Goal: Task Accomplishment & Management: Use online tool/utility

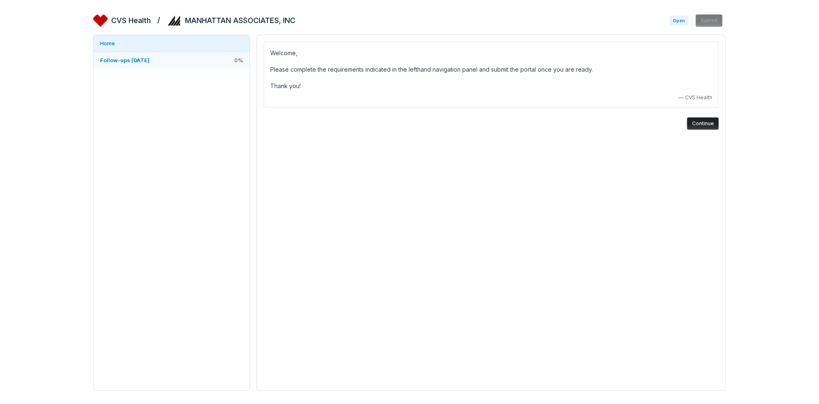
click at [150, 61] on span "Follow-ups [DATE]" at bounding box center [124, 60] width 49 height 7
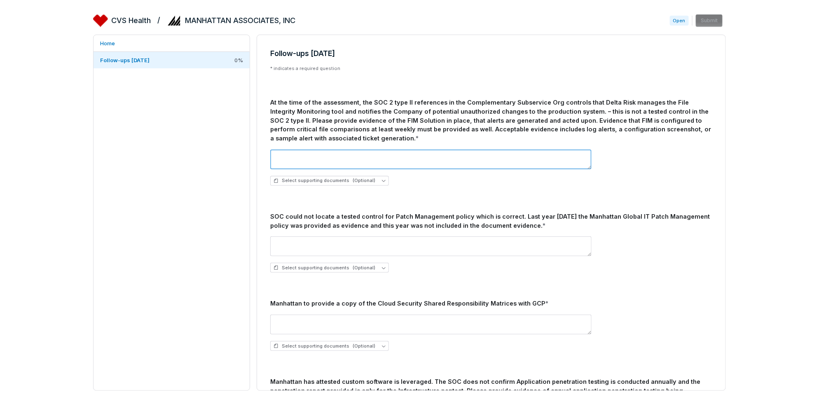
click at [309, 155] on textarea at bounding box center [430, 160] width 321 height 20
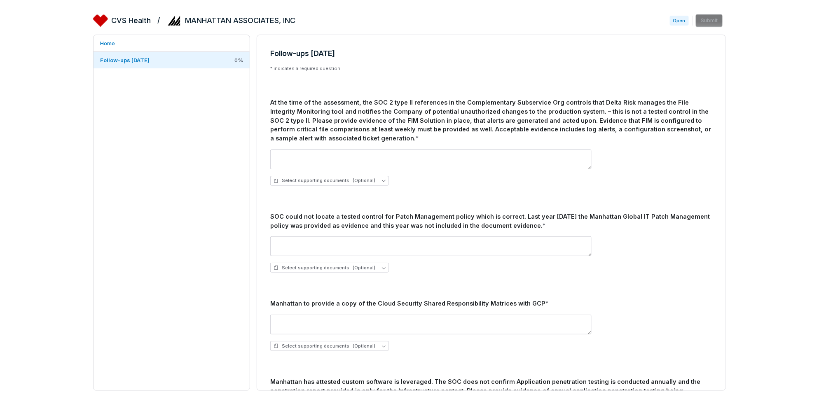
drag, startPoint x: 511, startPoint y: 239, endPoint x: 320, endPoint y: 6, distance: 301.8
click at [119, 39] on link "Home" at bounding box center [171, 43] width 156 height 16
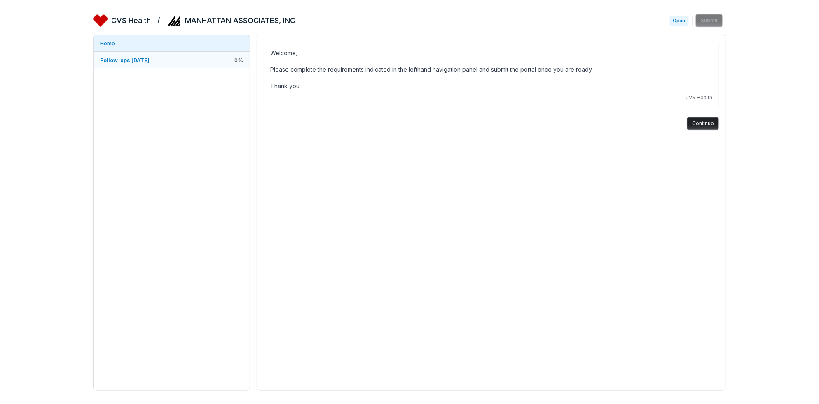
click at [115, 54] on link "Follow-ups [DATE] 0 %" at bounding box center [171, 60] width 156 height 16
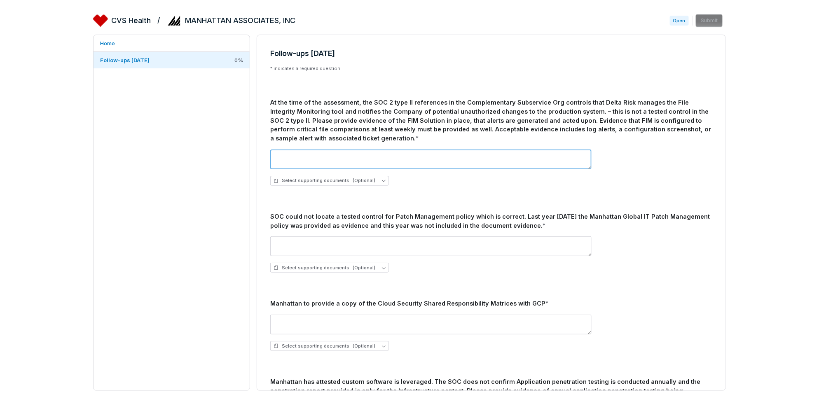
click at [290, 158] on textarea at bounding box center [430, 160] width 321 height 20
